Goal: Task Accomplishment & Management: Use online tool/utility

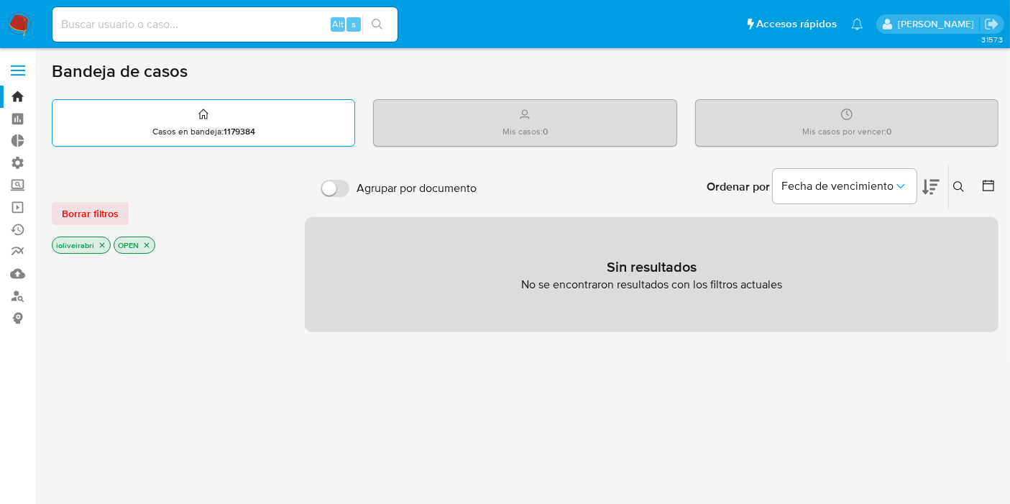
click at [265, 118] on div "Casos en bandeja : 1179384" at bounding box center [203, 123] width 302 height 46
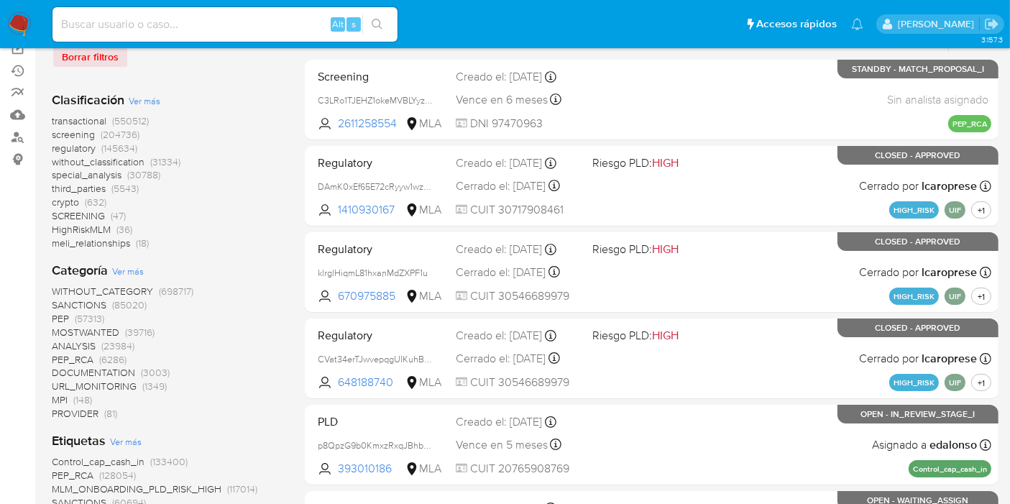
scroll to position [160, 0]
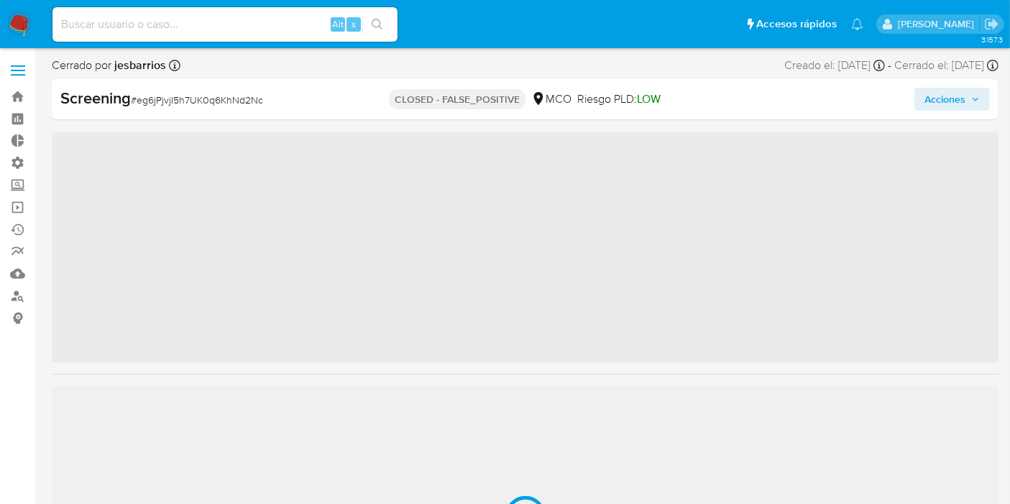
scroll to position [572, 0]
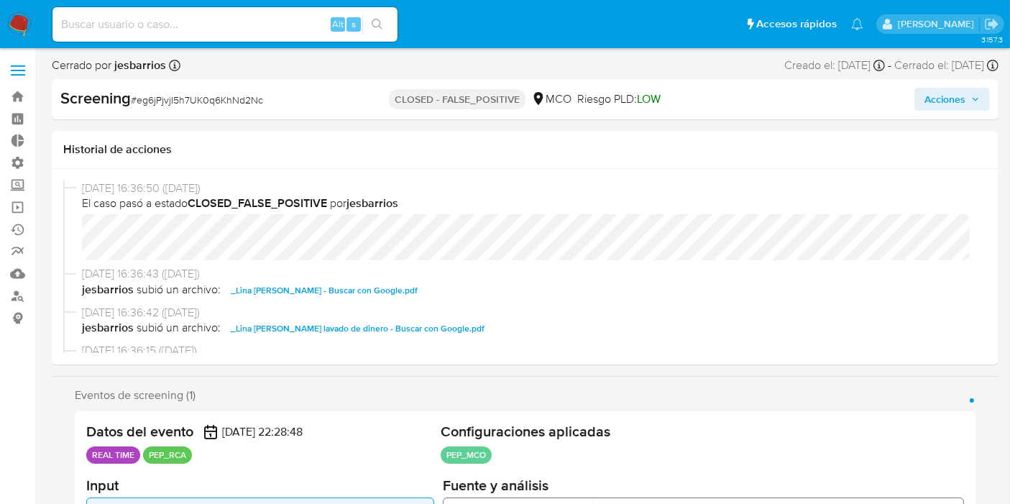
select select "10"
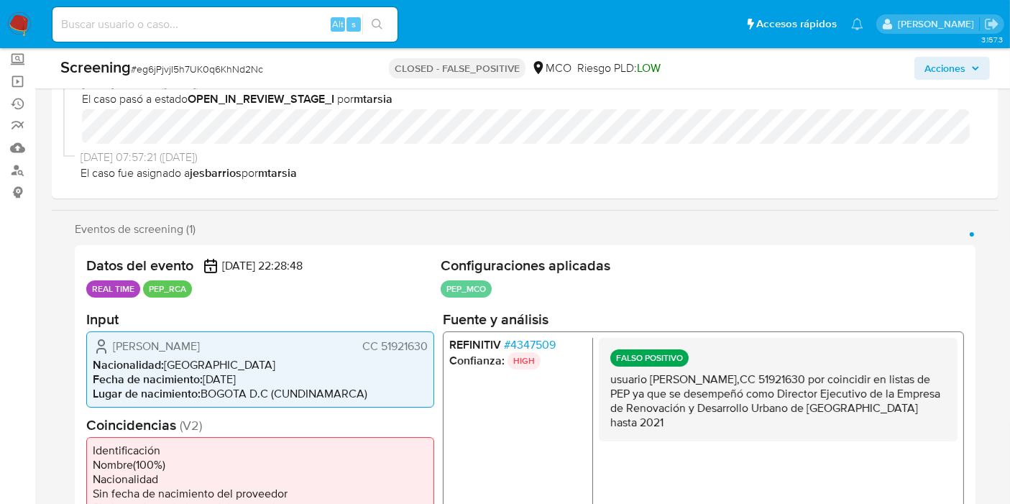
scroll to position [239, 0]
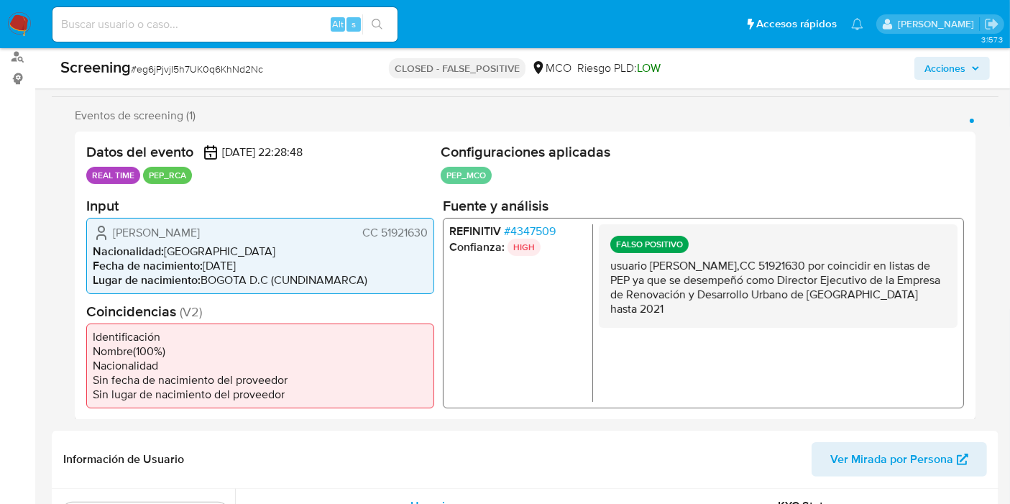
drag, startPoint x: 712, startPoint y: 276, endPoint x: 733, endPoint y: 310, distance: 39.3
click at [733, 310] on p "usuario Lina Margarita Amador Villaneda,CC 51921630 por coincidir en listas de …" at bounding box center [778, 287] width 336 height 58
click at [731, 298] on p "usuario Lina Margarita Amador Villaneda,CC 51921630 por coincidir en listas de …" at bounding box center [778, 287] width 336 height 58
drag, startPoint x: 718, startPoint y: 257, endPoint x: 752, endPoint y: 313, distance: 65.5
click at [752, 313] on p "usuario Lina Margarita Amador Villaneda,CC 51921630 por coincidir en listas de …" at bounding box center [778, 287] width 336 height 58
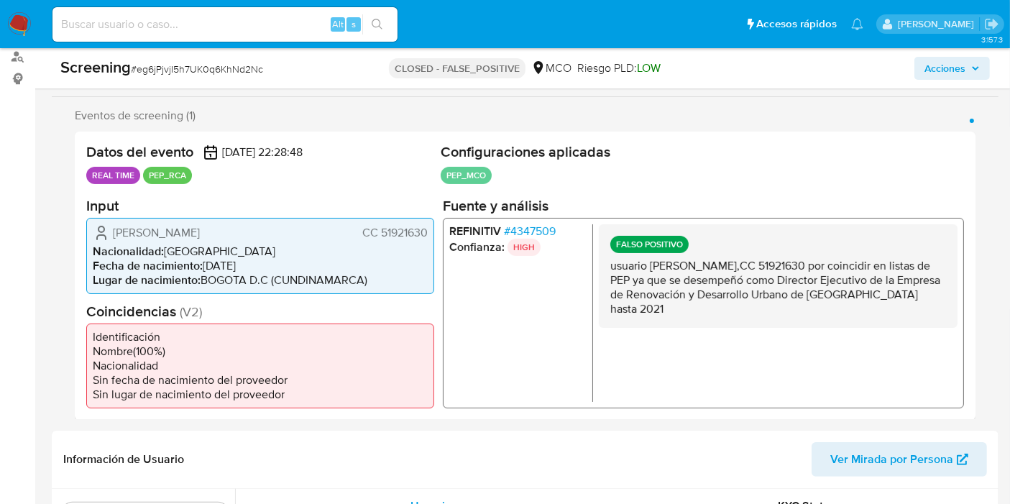
click at [751, 301] on p "usuario Lina Margarita Amador Villaneda,CC 51921630 por coincidir en listas de …" at bounding box center [778, 287] width 336 height 58
drag, startPoint x: 725, startPoint y: 246, endPoint x: 784, endPoint y: 311, distance: 88.1
click at [784, 311] on div "FALSO POSITIVO usuario Lina Margarita Amador Villaneda,CC 51921630 por coincidi…" at bounding box center [778, 276] width 359 height 104
click at [776, 289] on p "usuario Lina Margarita Amador Villaneda,CC 51921630 por coincidir en listas de …" at bounding box center [778, 287] width 336 height 58
drag, startPoint x: 722, startPoint y: 254, endPoint x: 758, endPoint y: 295, distance: 53.5
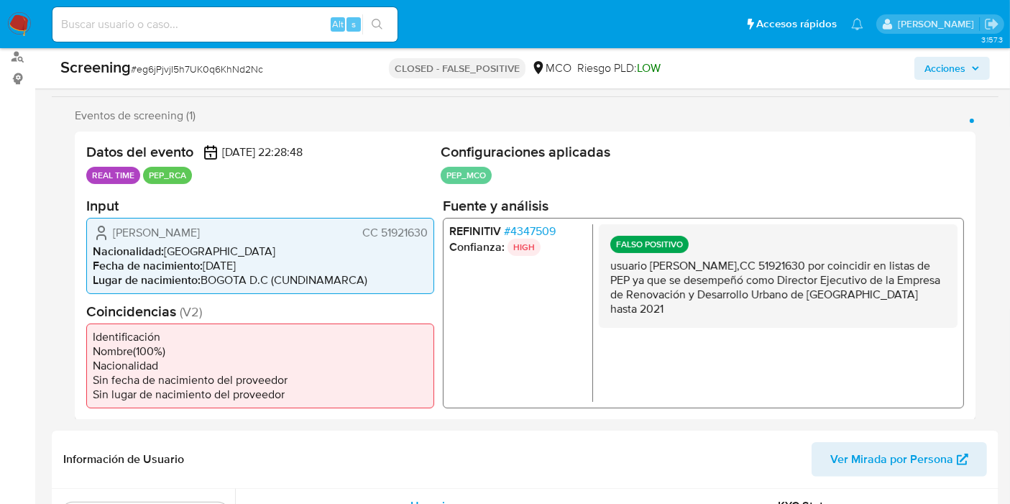
click at [758, 295] on div "FALSO POSITIVO usuario Lina Margarita Amador Villaneda,CC 51921630 por coincidi…" at bounding box center [778, 276] width 359 height 104
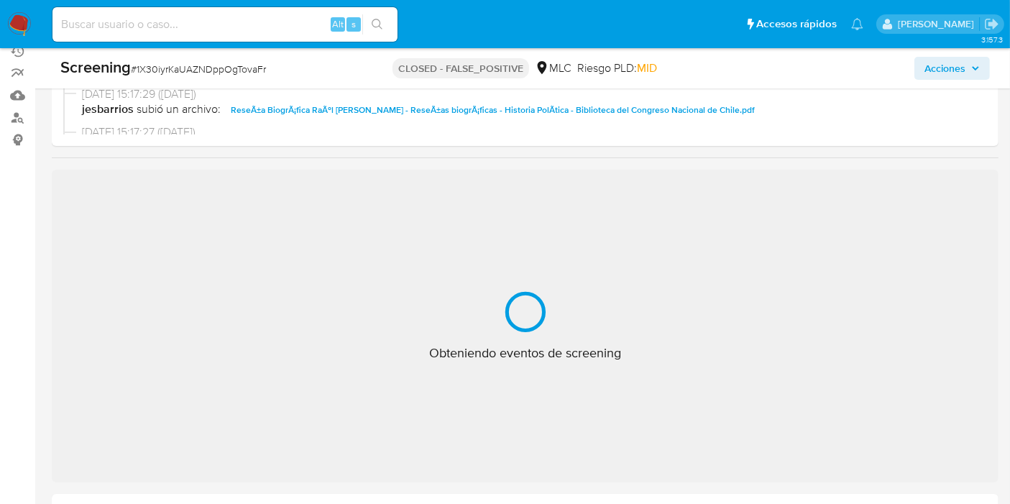
scroll to position [239, 0]
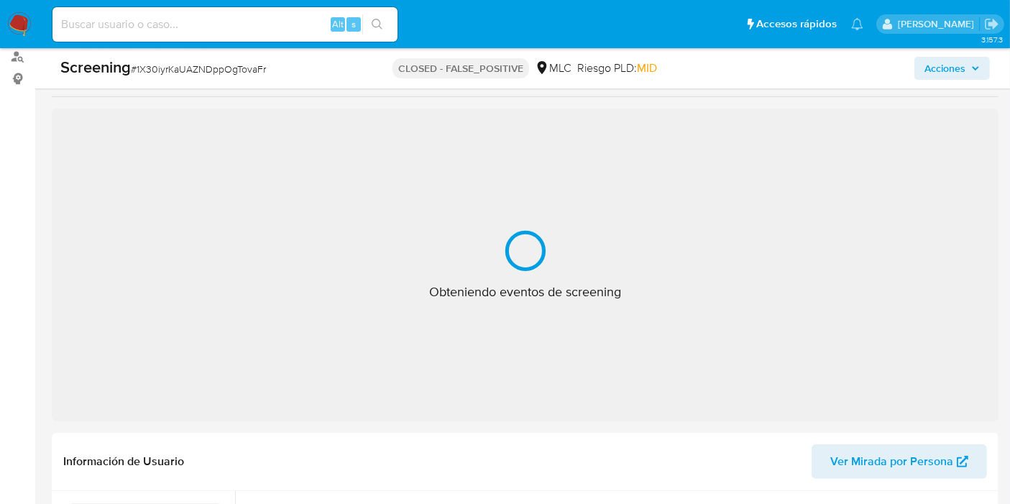
select select "10"
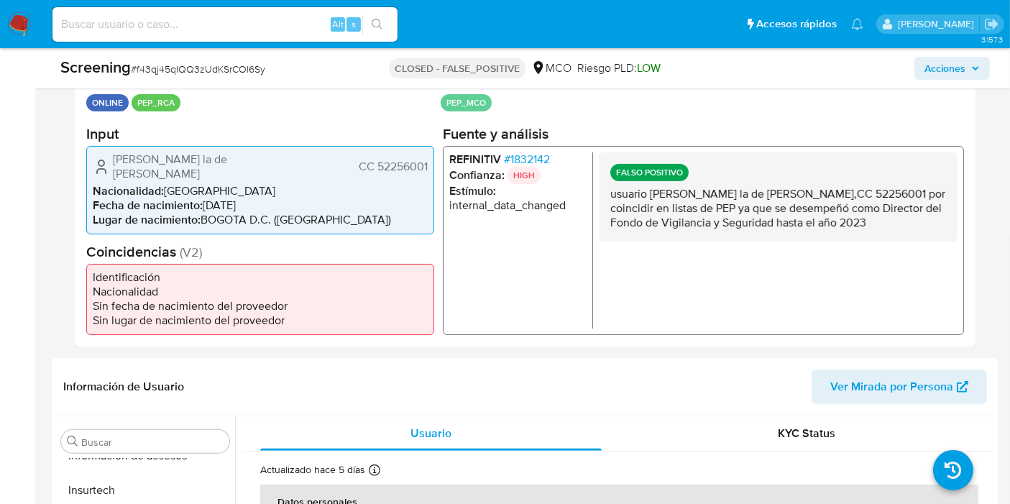
scroll to position [319, 0]
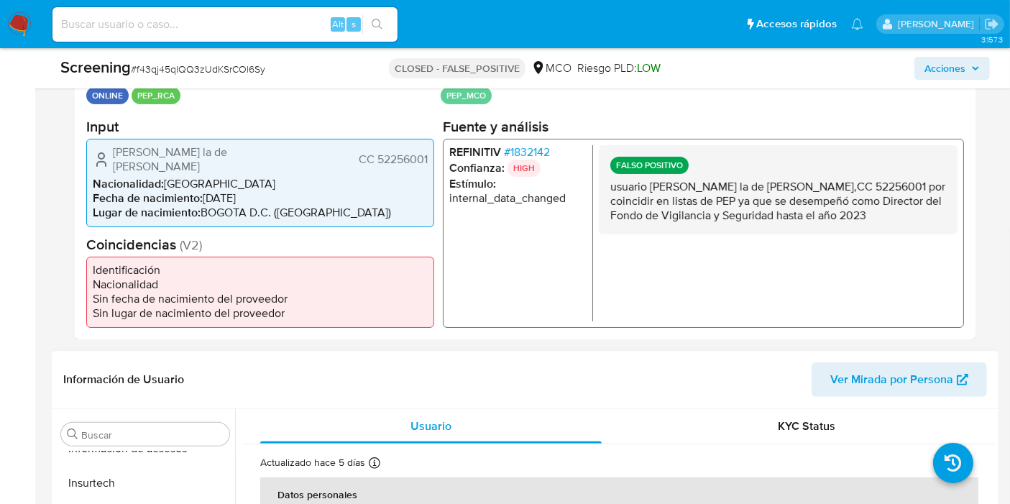
select select "10"
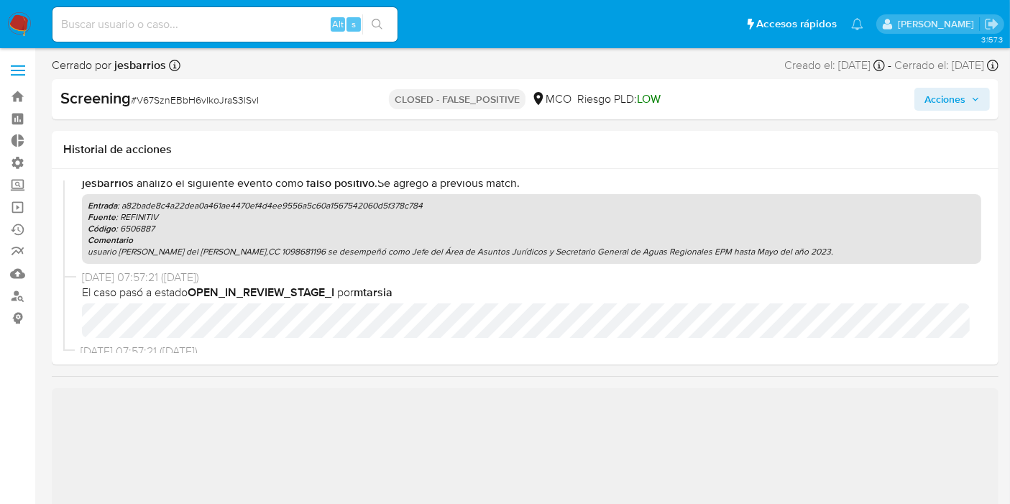
scroll to position [370, 0]
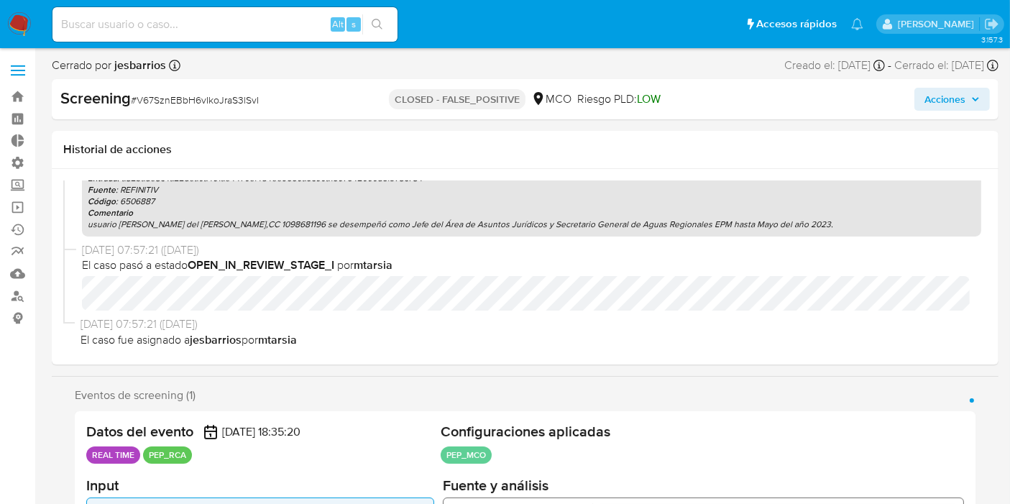
select select "10"
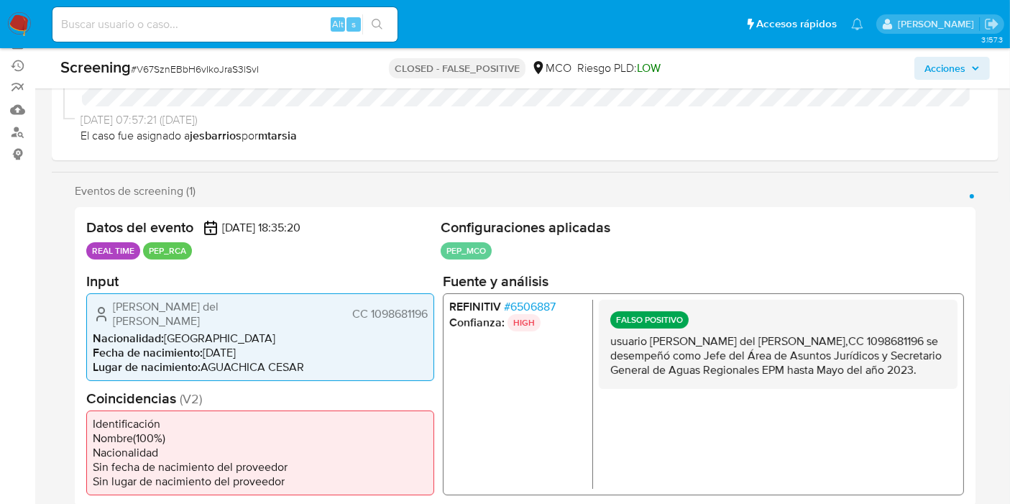
scroll to position [239, 0]
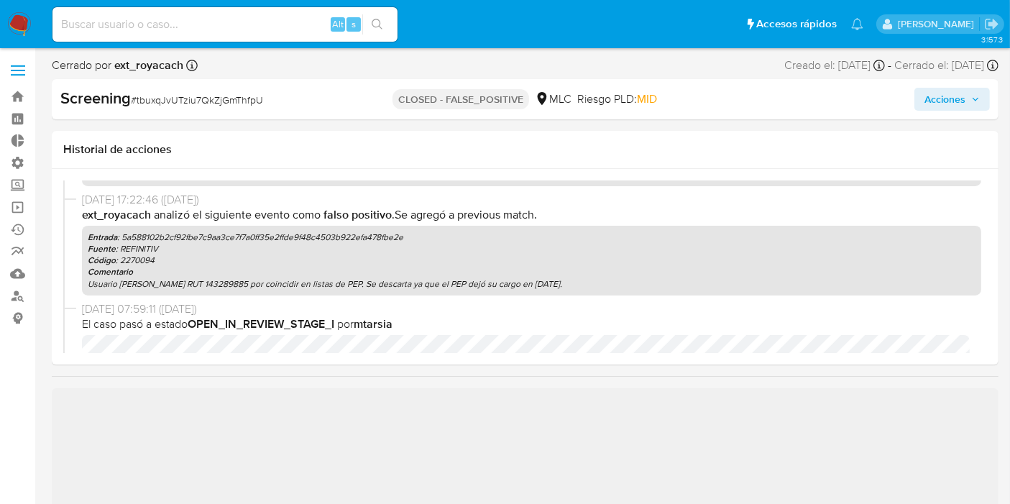
scroll to position [364, 0]
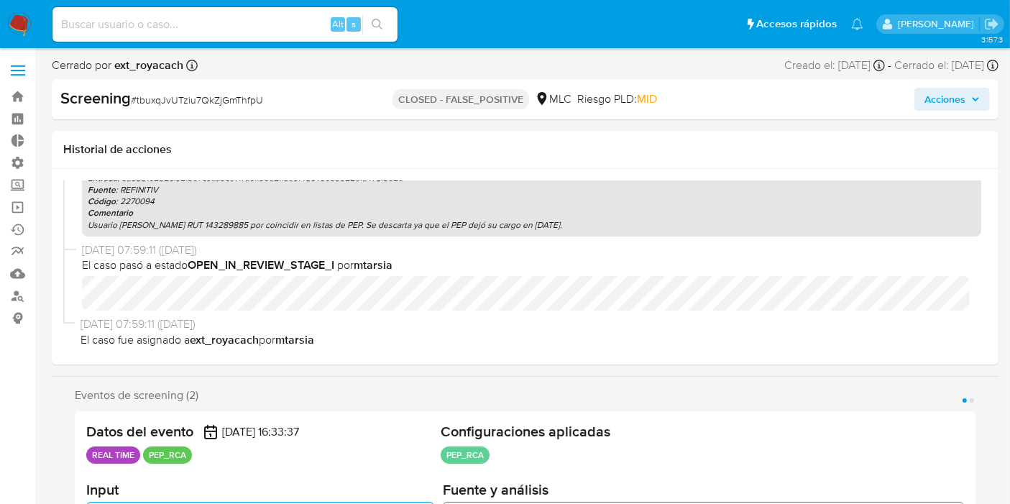
select select "10"
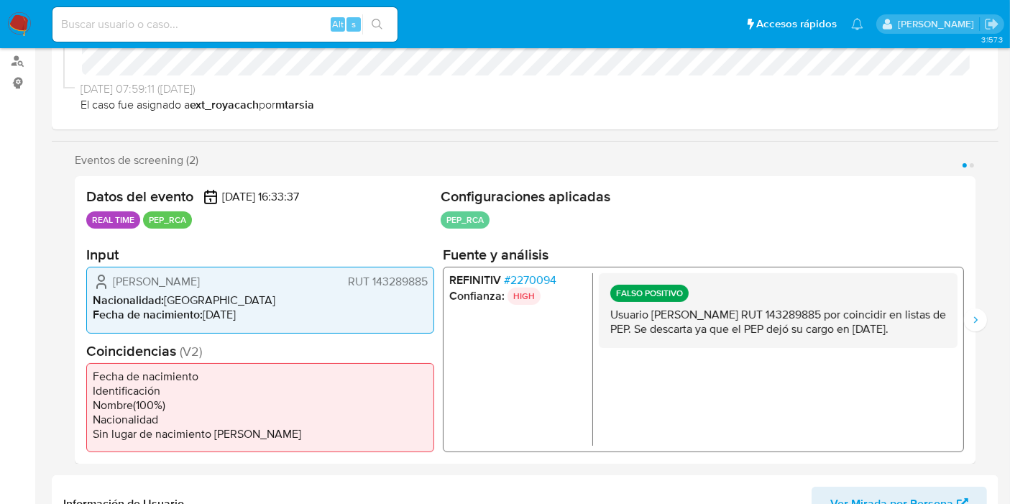
scroll to position [319, 0]
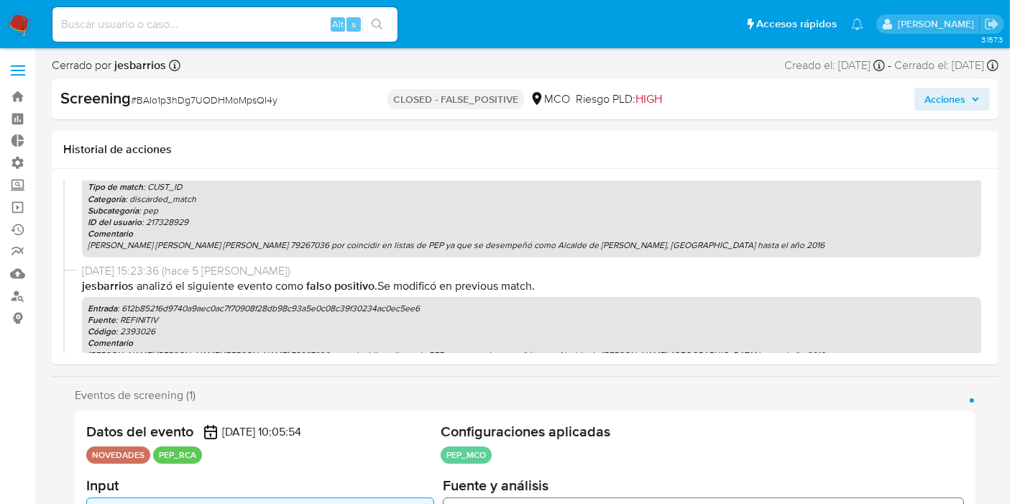
scroll to position [254, 0]
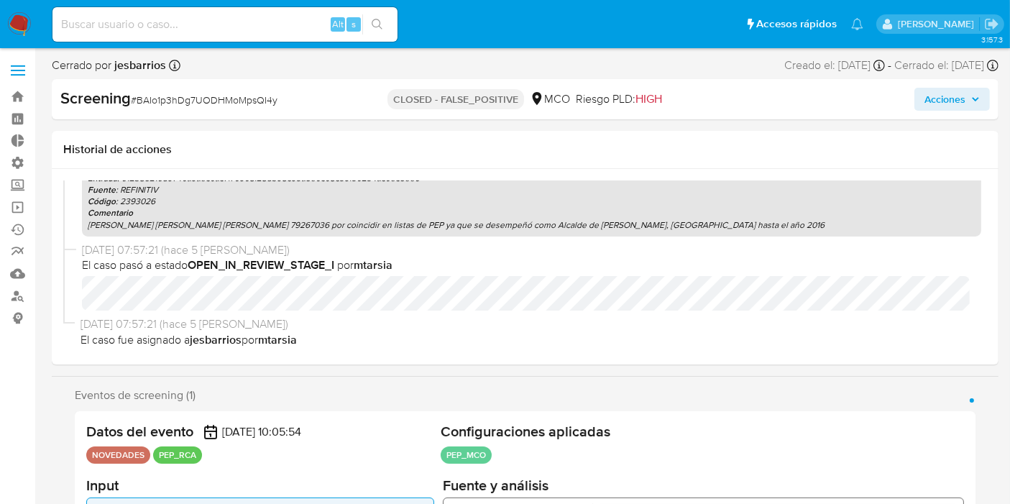
select select "10"
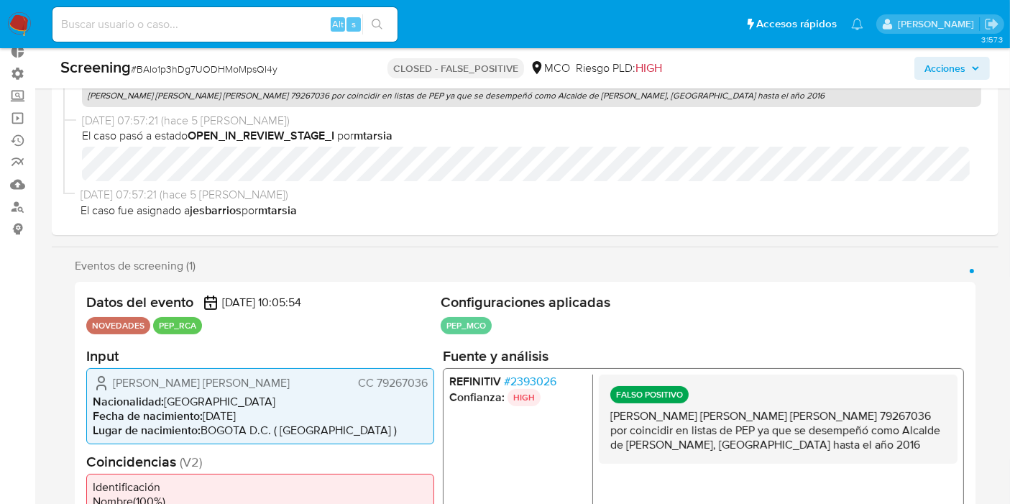
scroll to position [239, 0]
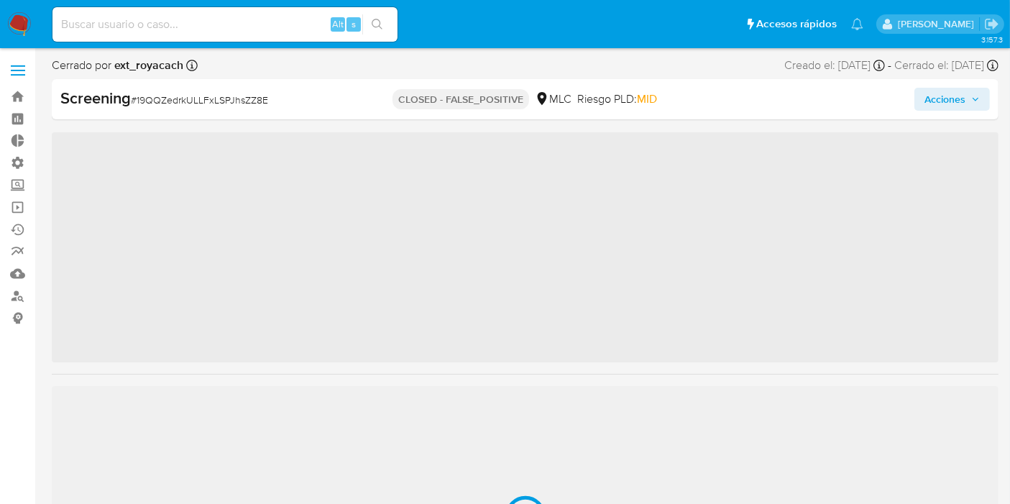
scroll to position [572, 0]
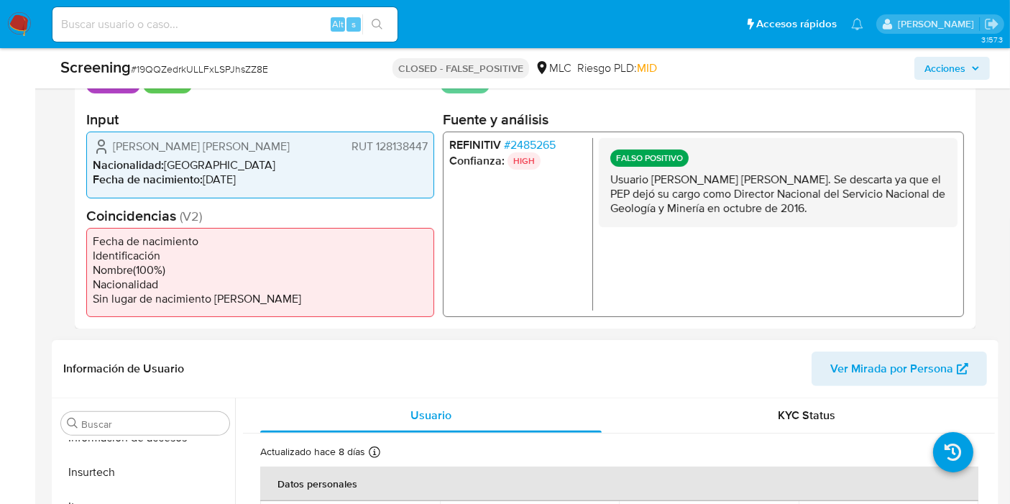
select select "10"
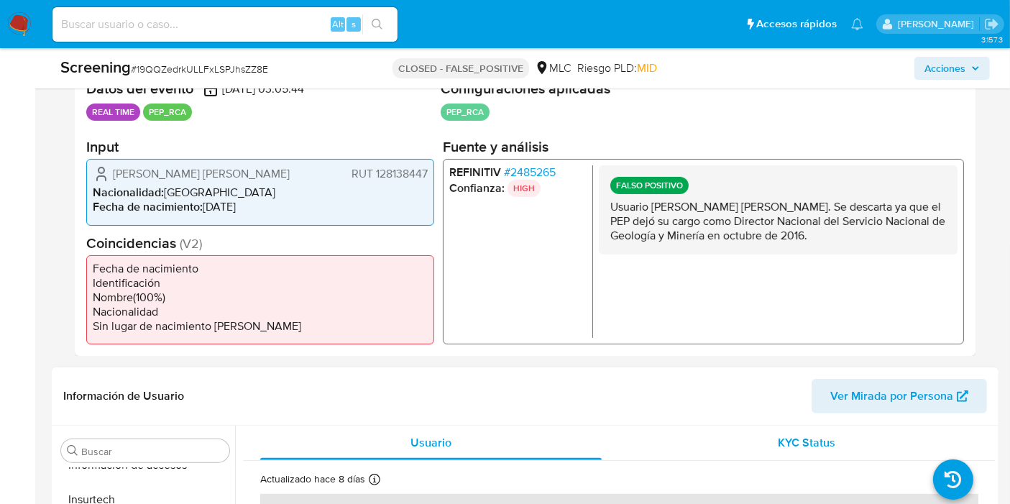
scroll to position [239, 0]
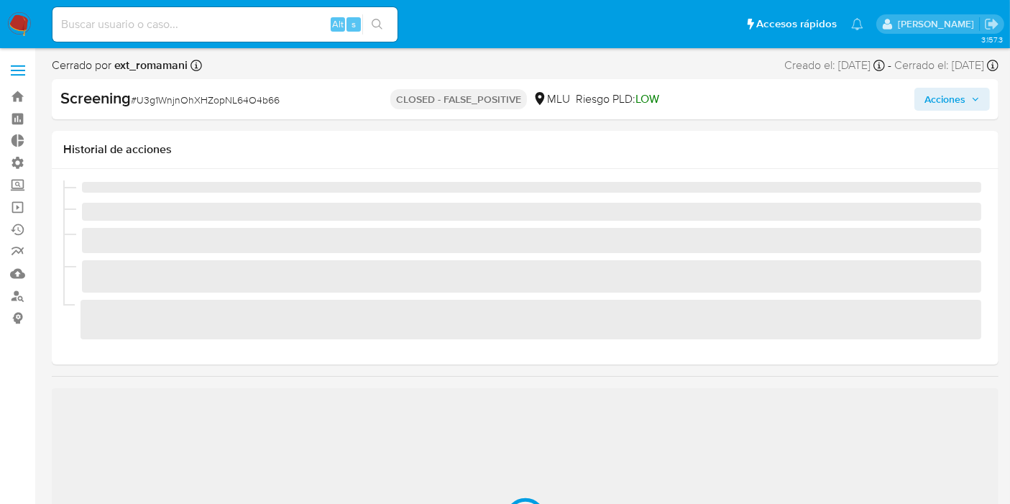
scroll to position [607, 0]
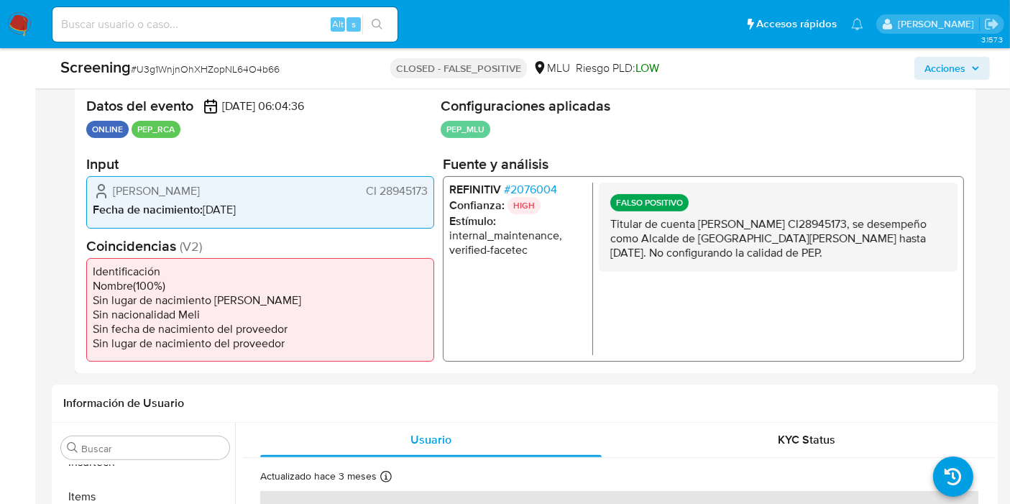
select select "10"
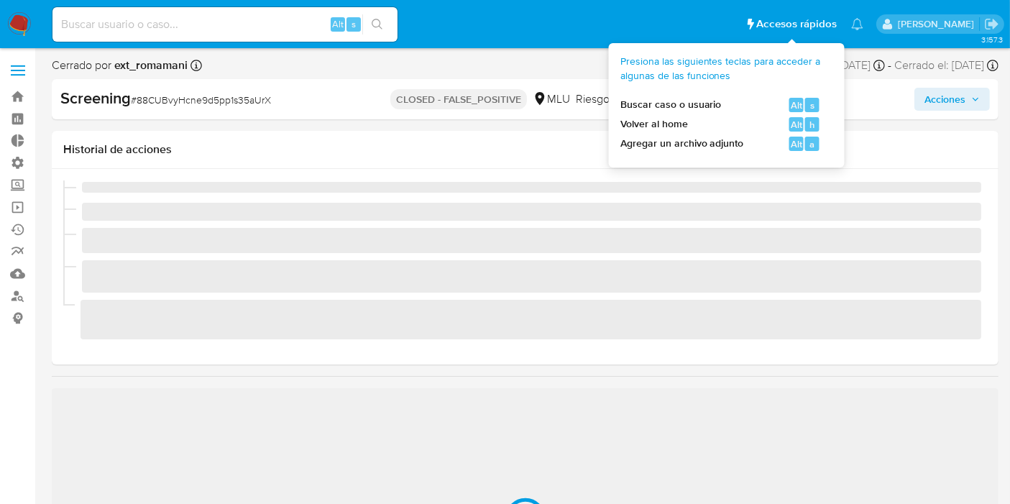
scroll to position [607, 0]
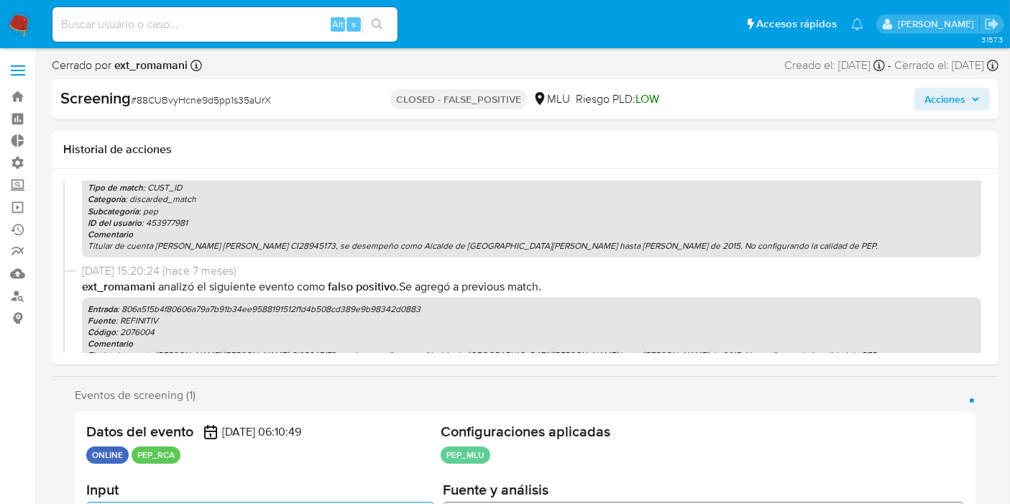
select select "10"
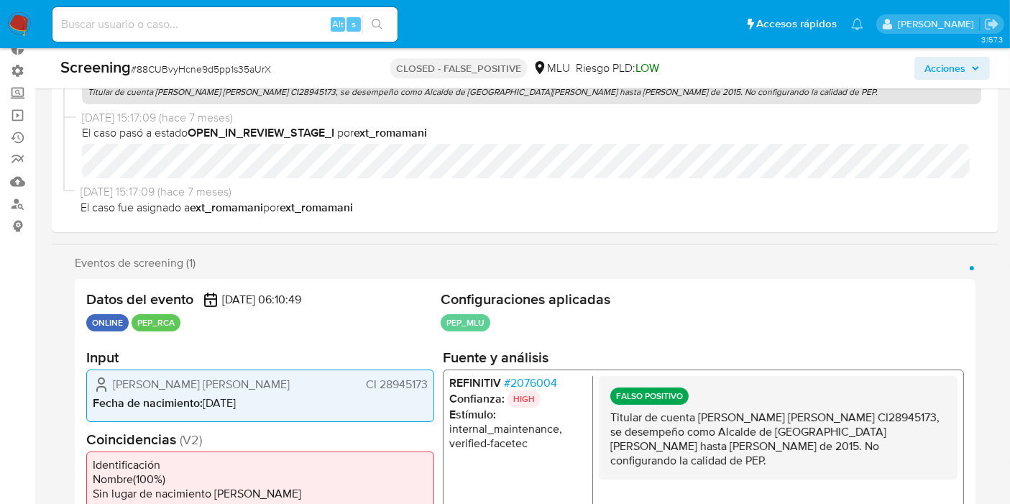
scroll to position [239, 0]
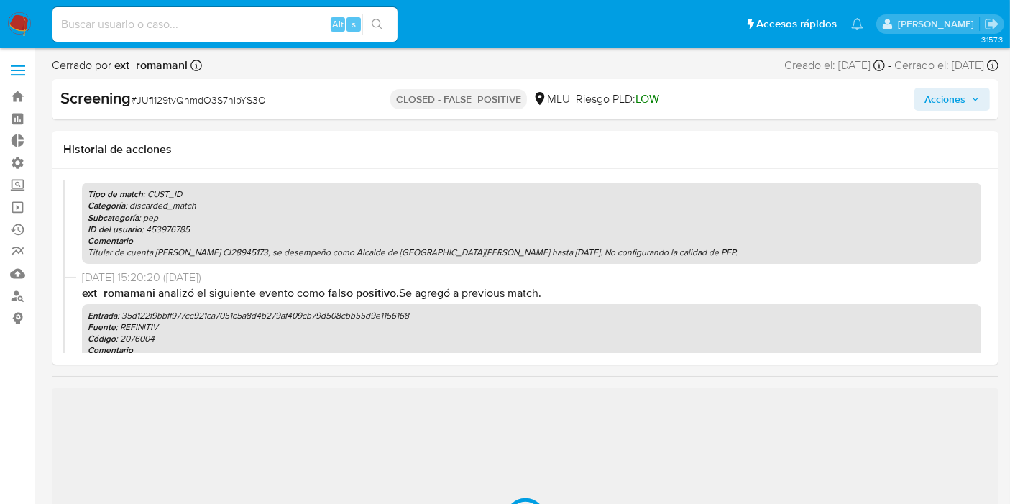
scroll to position [239, 0]
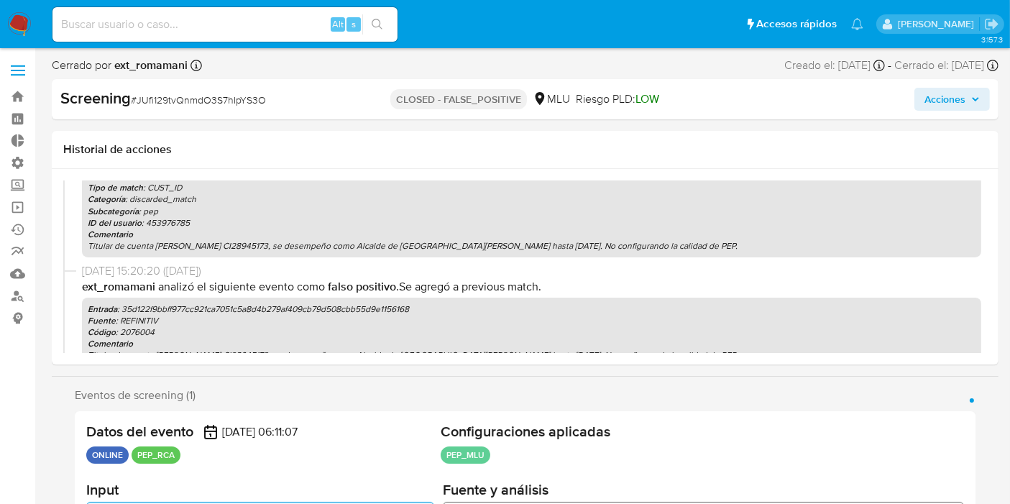
select select "10"
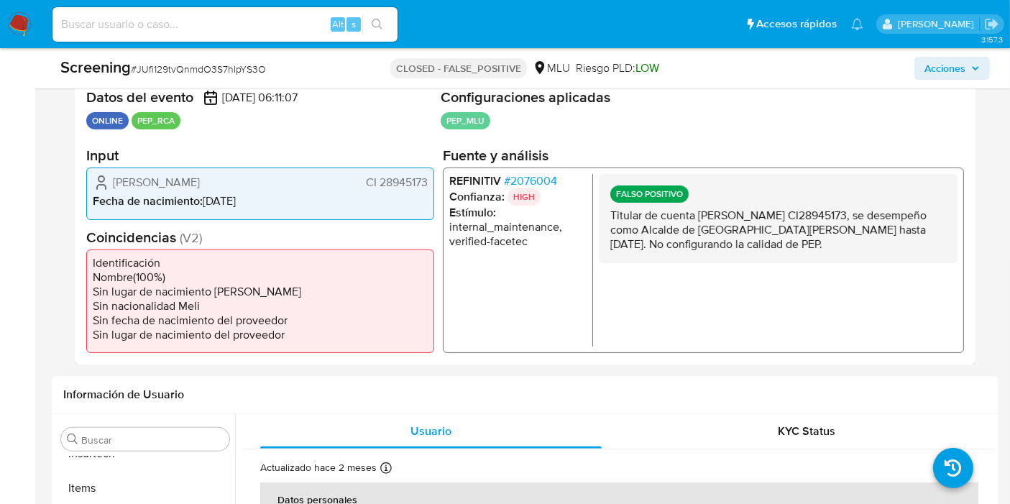
scroll to position [319, 0]
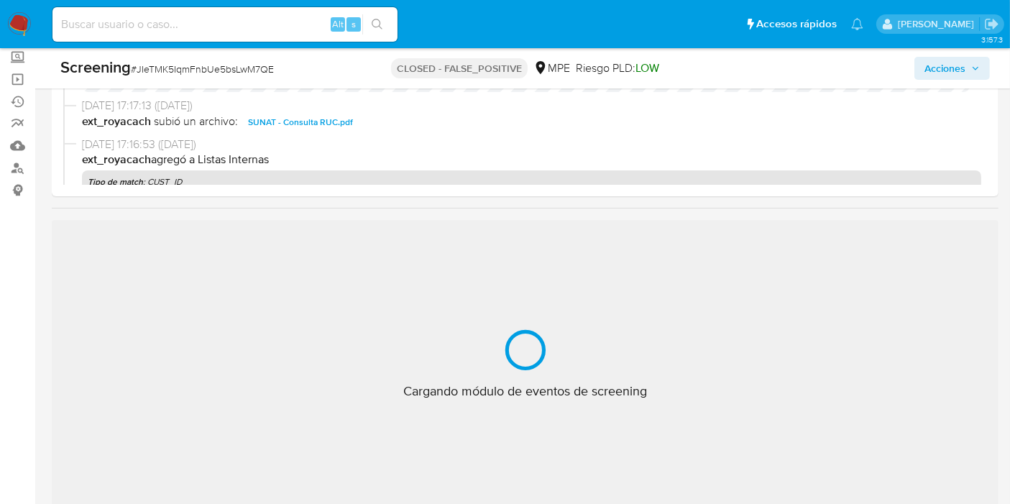
scroll to position [239, 0]
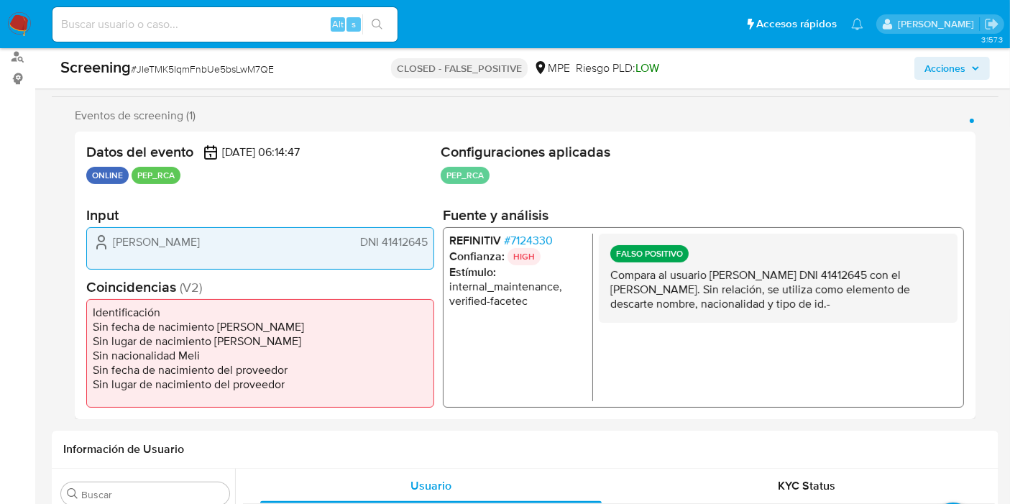
select select "10"
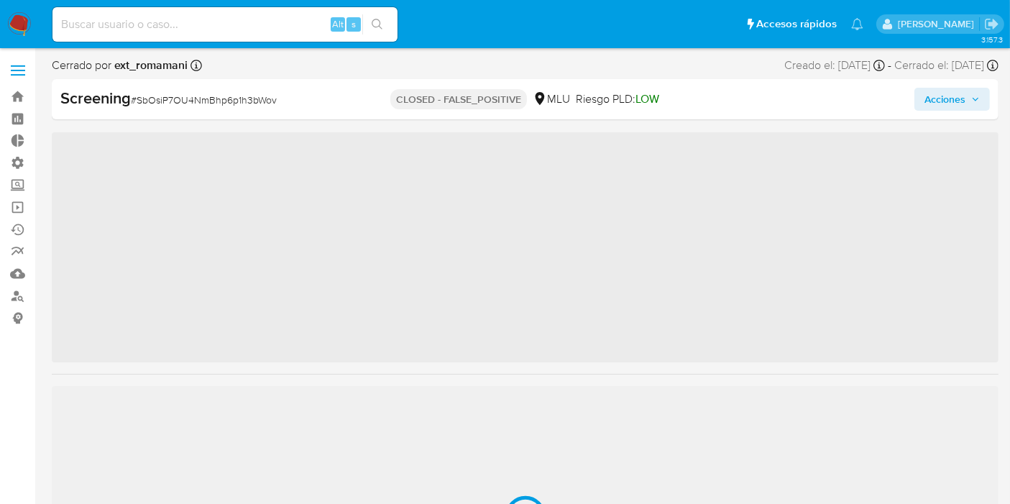
scroll to position [607, 0]
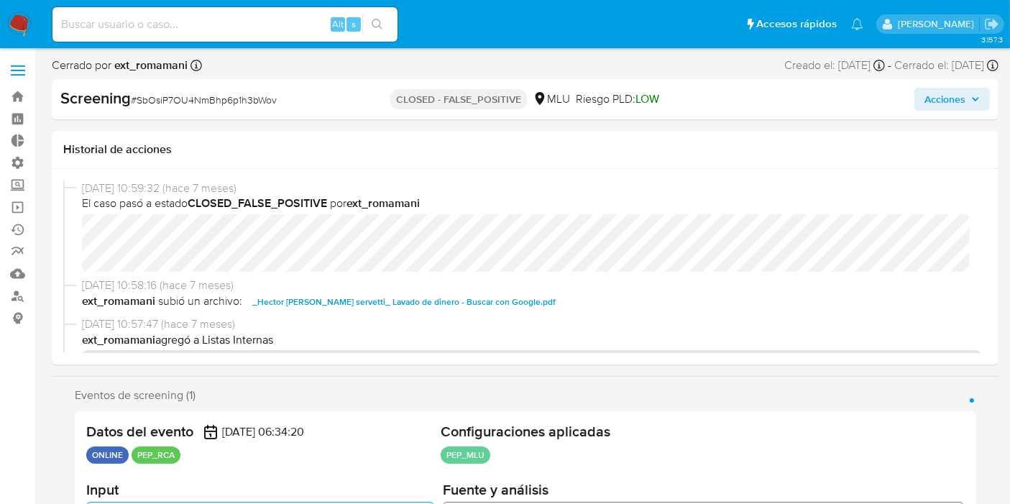
select select "10"
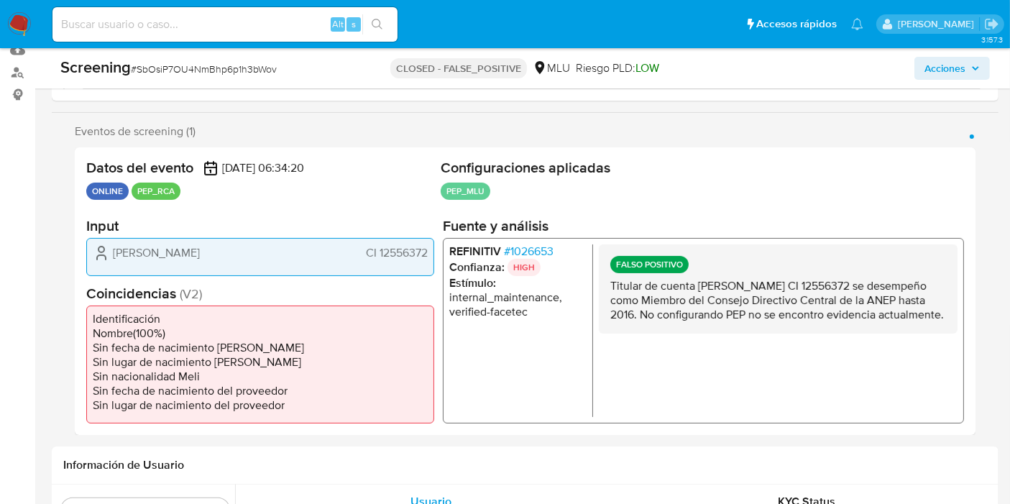
scroll to position [226, 0]
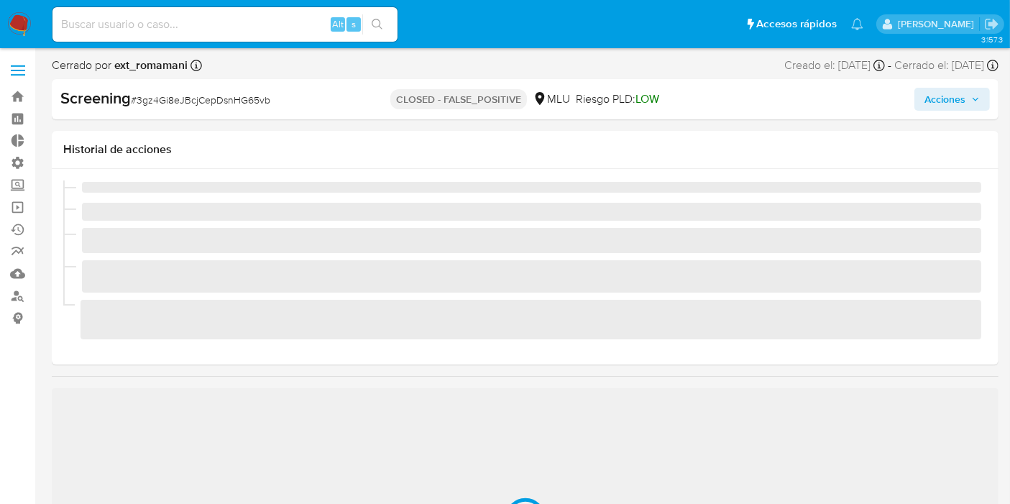
scroll to position [607, 0]
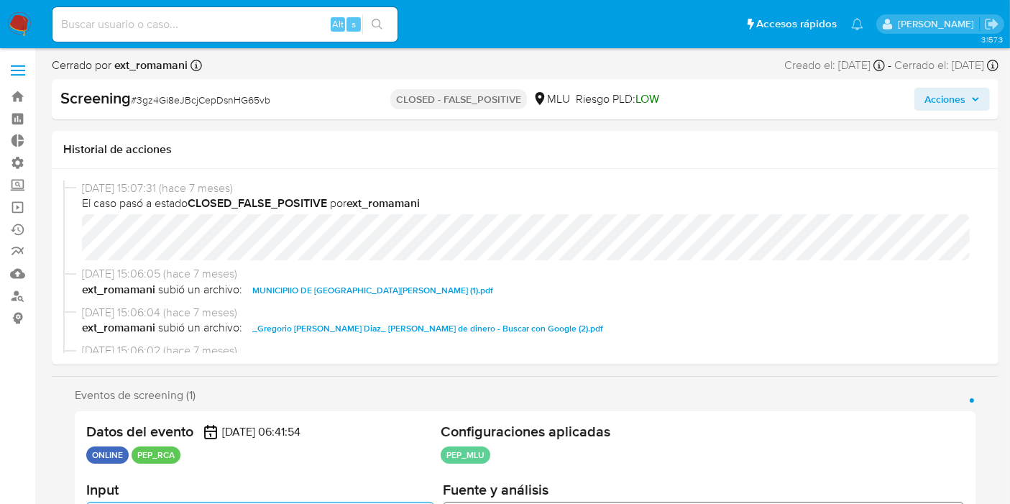
select select "10"
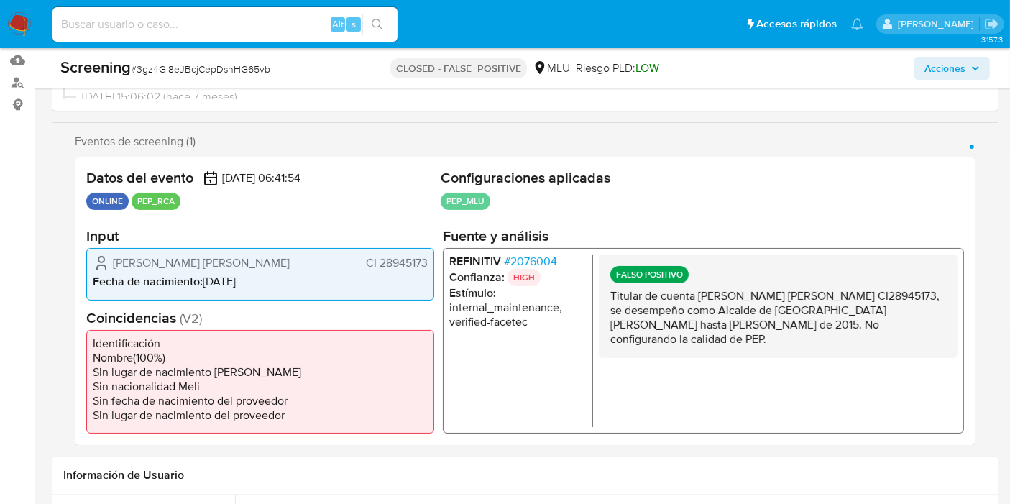
scroll to position [216, 0]
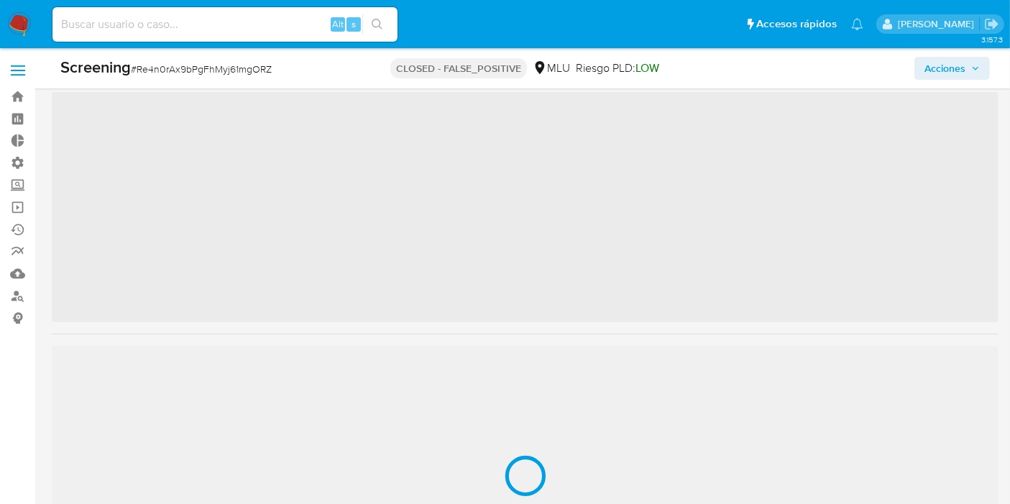
scroll to position [607, 0]
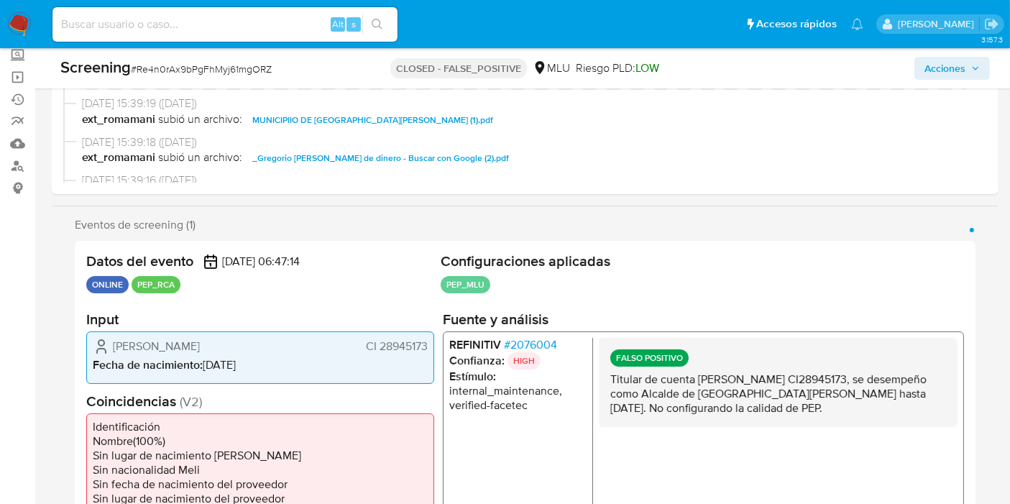
select select "10"
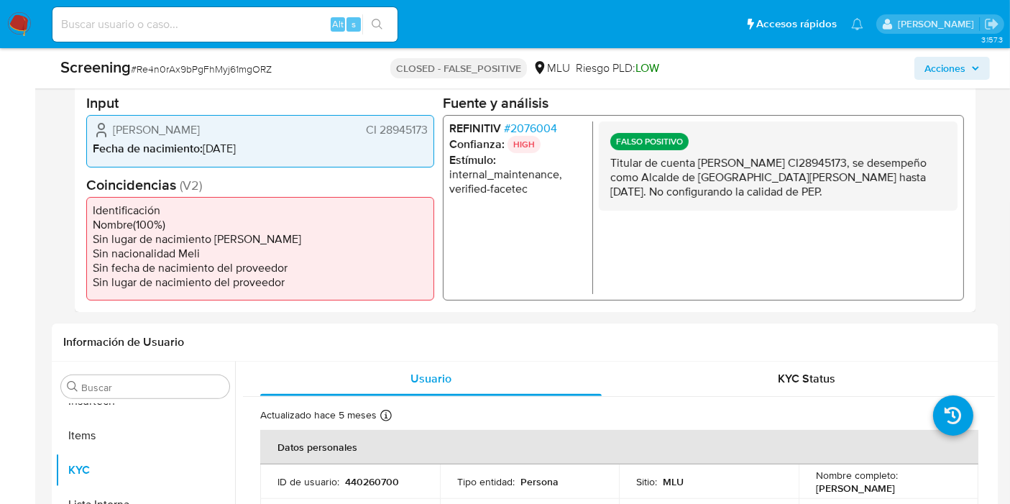
scroll to position [295, 0]
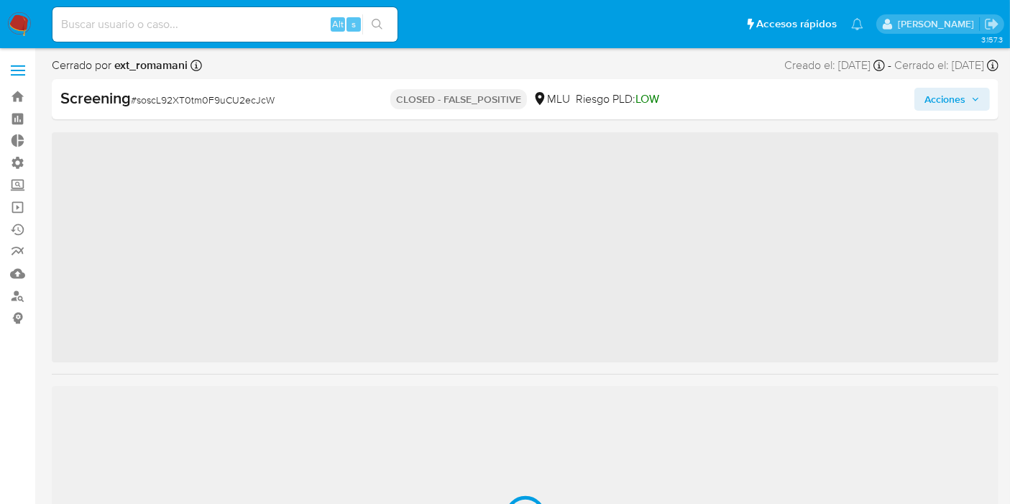
scroll to position [607, 0]
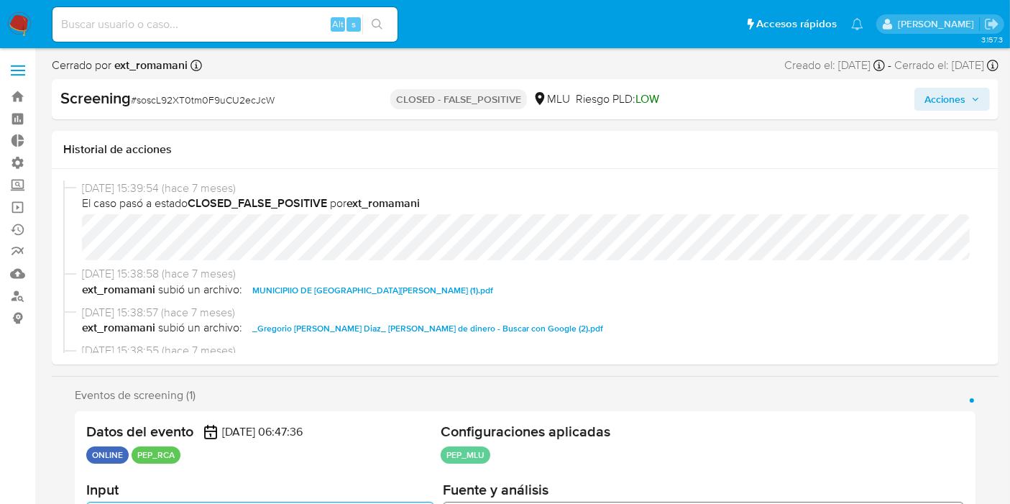
select select "10"
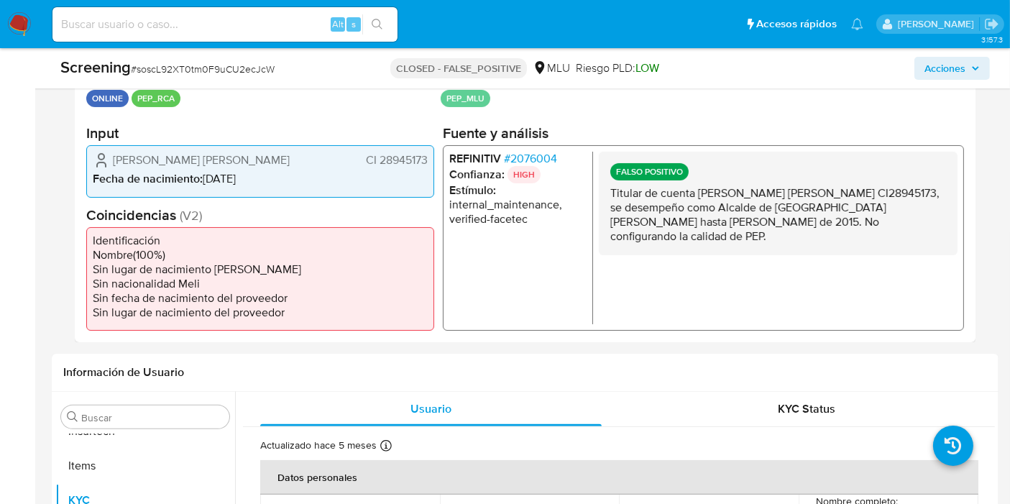
scroll to position [319, 0]
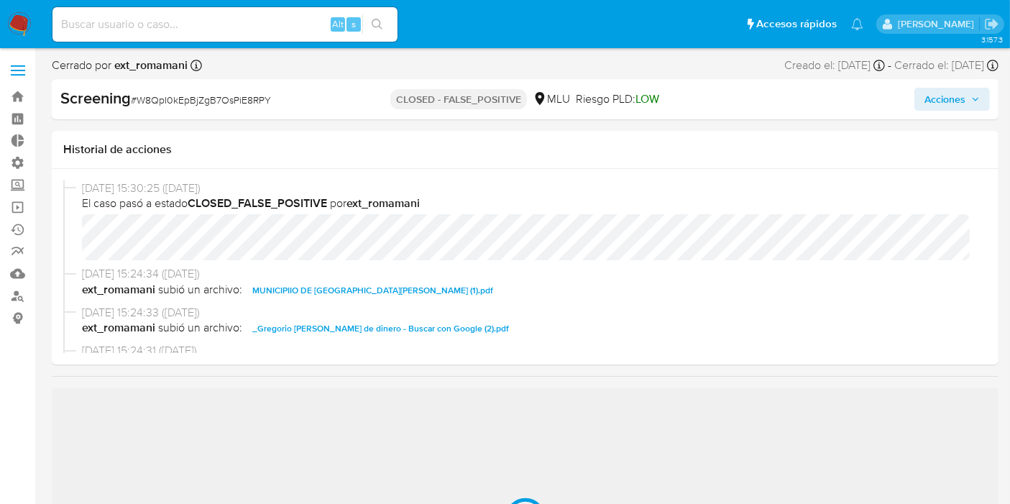
scroll to position [607, 0]
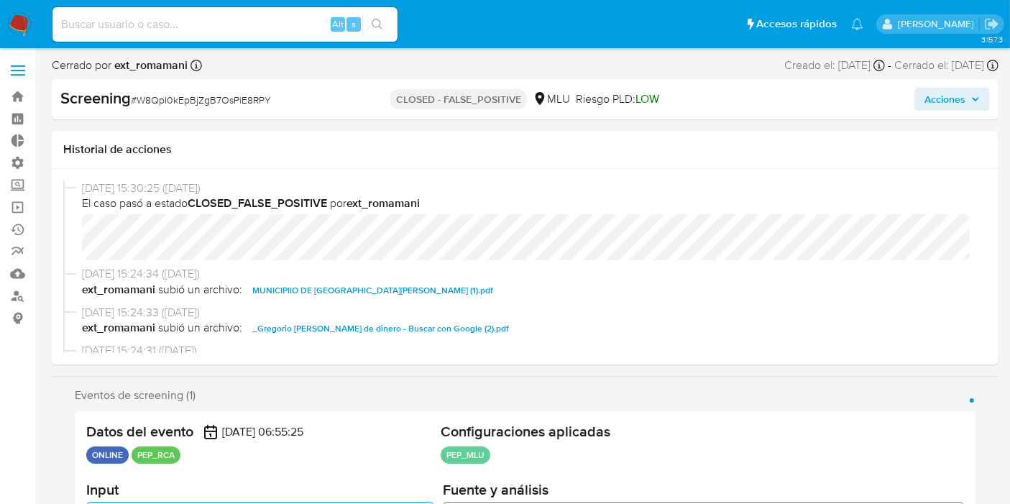
select select "10"
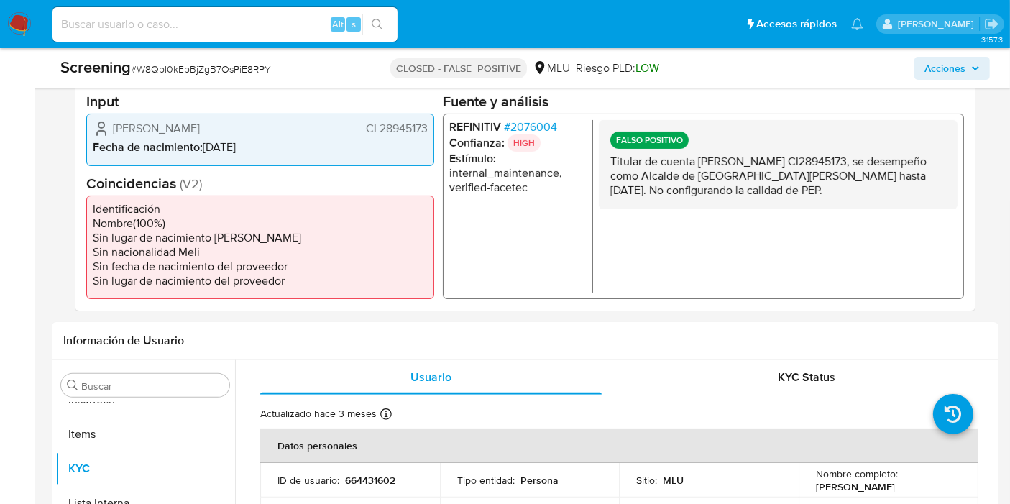
scroll to position [351, 0]
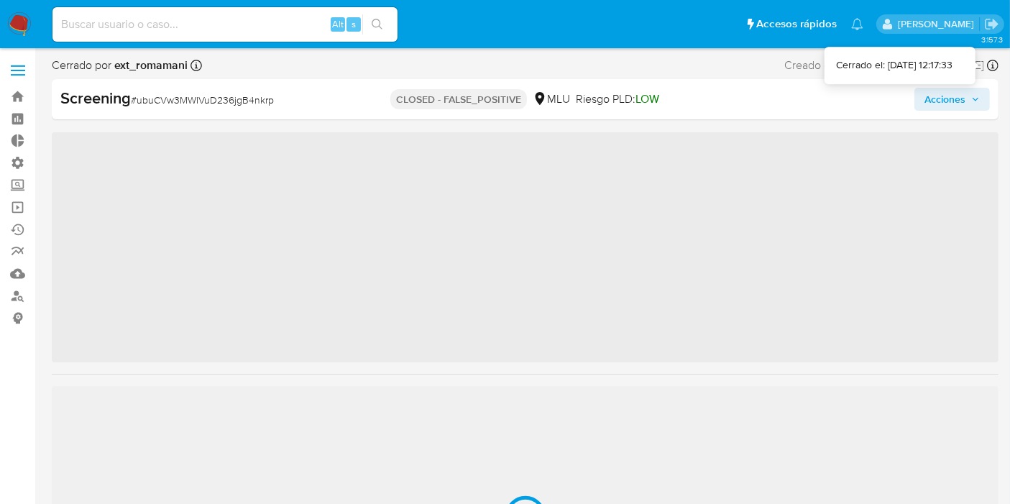
scroll to position [607, 0]
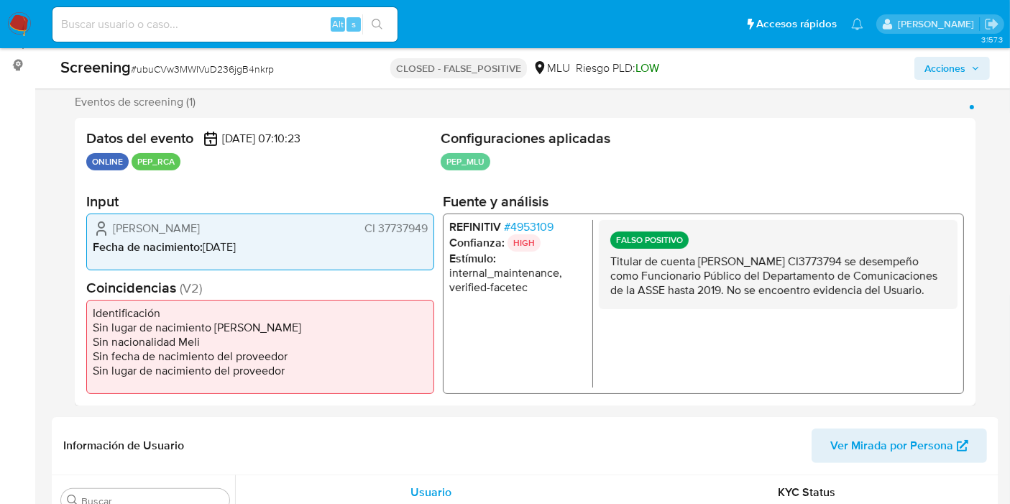
select select "10"
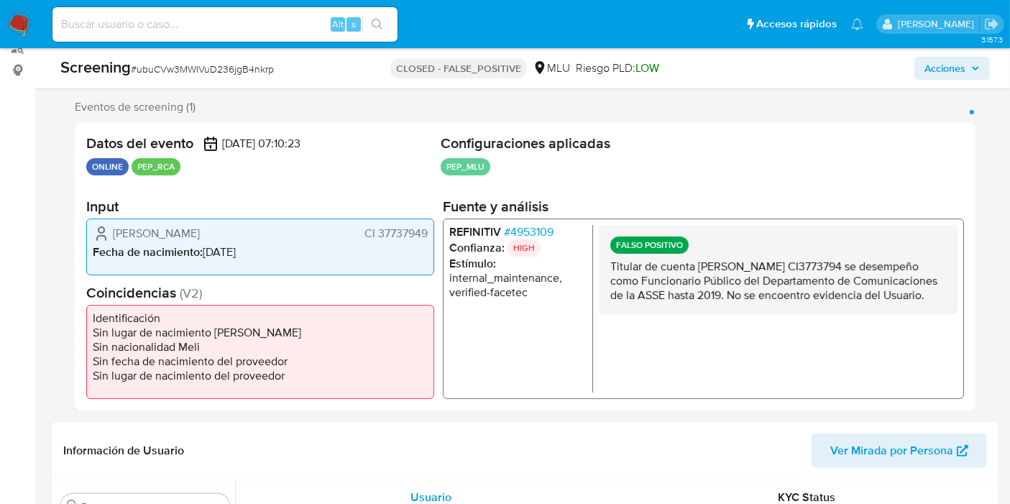
drag, startPoint x: 718, startPoint y: 267, endPoint x: 739, endPoint y: 293, distance: 33.8
click at [730, 313] on div "FALSO POSITIVO Titular de cuenta [PERSON_NAME] CI3773794 se desempeño como Func…" at bounding box center [778, 268] width 359 height 89
click at [739, 293] on p "Titular de cuenta [PERSON_NAME] CI3773794 se desempeño como Funcionario Público…" at bounding box center [778, 280] width 336 height 43
drag, startPoint x: 743, startPoint y: 277, endPoint x: 763, endPoint y: 327, distance: 53.5
click at [758, 332] on div "FALSO POSITIVO Titular de cuenta [PERSON_NAME] CI3773794 se desempeño como Func…" at bounding box center [778, 307] width 359 height 167
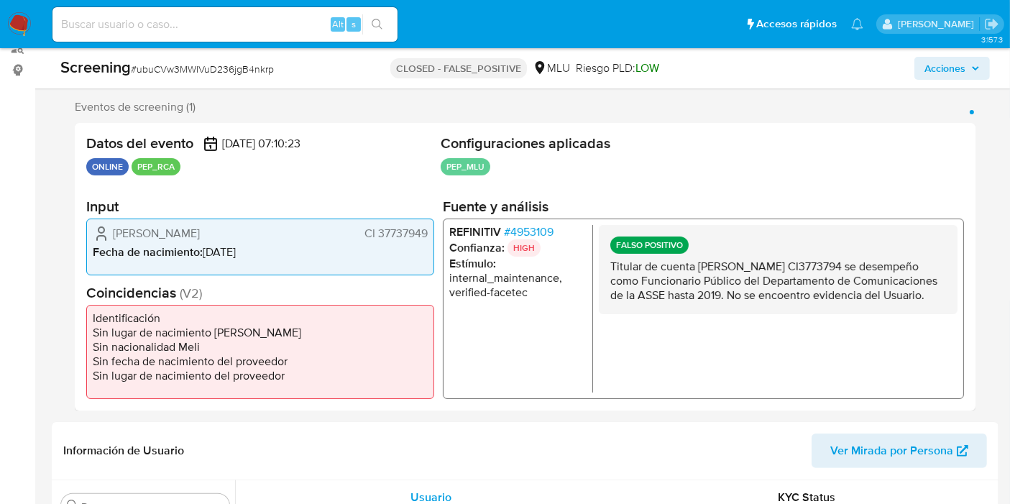
click at [766, 313] on div "FALSO POSITIVO Titular de cuenta [PERSON_NAME] CI3773794 se desempeño como Func…" at bounding box center [778, 268] width 359 height 89
drag, startPoint x: 747, startPoint y: 270, endPoint x: 772, endPoint y: 307, distance: 45.1
click at [771, 300] on p "Titular de cuenta [PERSON_NAME] CI3773794 se desempeño como Funcionario Público…" at bounding box center [778, 280] width 336 height 43
click at [757, 275] on p "Titular de cuenta [PERSON_NAME] CI3773794 se desempeño como Funcionario Público…" at bounding box center [778, 280] width 336 height 43
drag, startPoint x: 708, startPoint y: 267, endPoint x: 737, endPoint y: 317, distance: 57.3
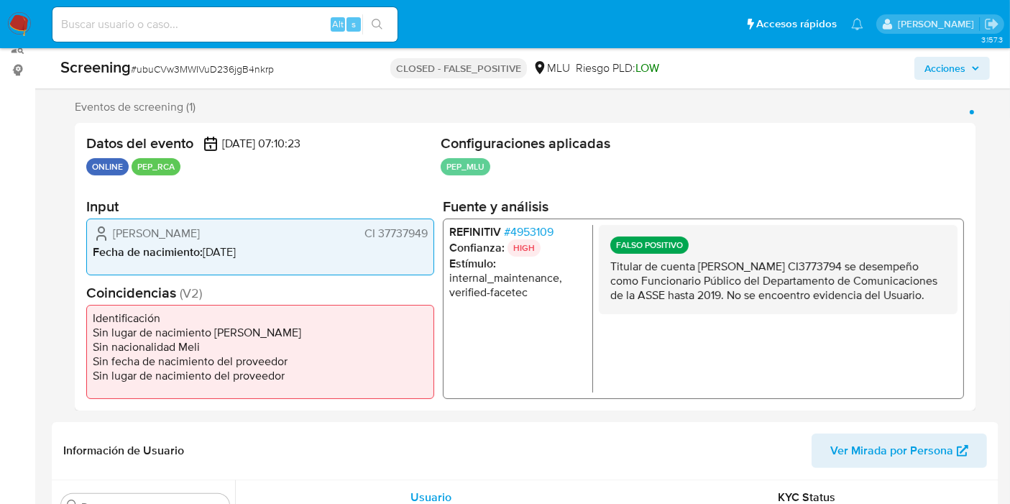
click at [737, 313] on div "FALSO POSITIVO Titular de cuenta [PERSON_NAME] CI3773794 se desempeño como Func…" at bounding box center [778, 268] width 359 height 89
click at [735, 302] on p "Titular de cuenta [PERSON_NAME] CI3773794 se desempeño como Funcionario Público…" at bounding box center [778, 280] width 336 height 43
click at [734, 259] on p "Titular de cuenta [PERSON_NAME] CI3773794 se desempeño como Funcionario Público…" at bounding box center [778, 280] width 336 height 43
click at [739, 281] on p "Titular de cuenta [PERSON_NAME] CI3773794 se desempeño como Funcionario Público…" at bounding box center [778, 280] width 336 height 43
drag, startPoint x: 733, startPoint y: 270, endPoint x: 756, endPoint y: 319, distance: 54.4
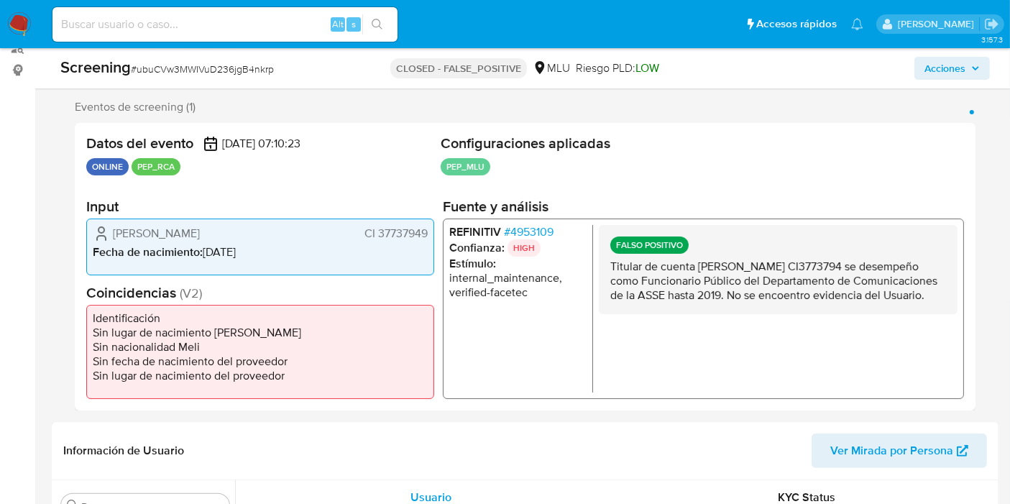
click at [756, 313] on div "FALSO POSITIVO Titular de cuenta [PERSON_NAME] CI3773794 se desempeño como Func…" at bounding box center [778, 268] width 359 height 89
click at [753, 302] on p "Titular de cuenta [PERSON_NAME] CI3773794 se desempeño como Funcionario Público…" at bounding box center [778, 280] width 336 height 43
drag, startPoint x: 749, startPoint y: 277, endPoint x: 763, endPoint y: 319, distance: 43.9
click at [763, 313] on div "FALSO POSITIVO Titular de cuenta [PERSON_NAME] CI3773794 se desempeño como Func…" at bounding box center [778, 268] width 359 height 89
click at [754, 302] on p "Titular de cuenta [PERSON_NAME] CI3773794 se desempeño como Funcionario Público…" at bounding box center [778, 280] width 336 height 43
